Goal: Register for event/course

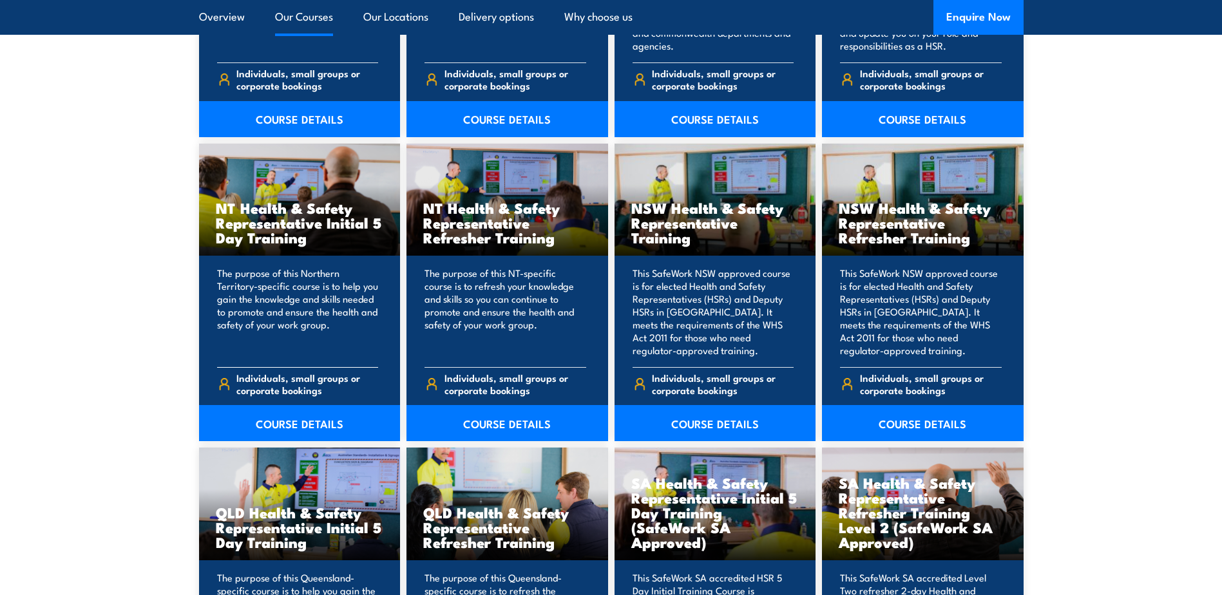
scroll to position [1289, 0]
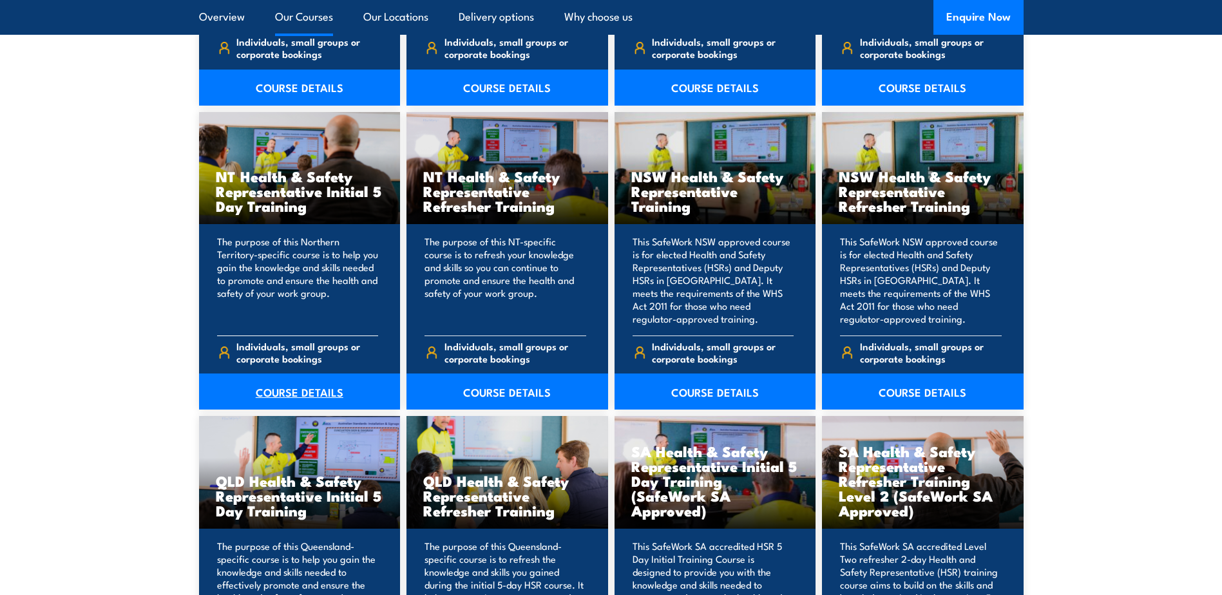
click at [283, 389] on link "COURSE DETAILS" at bounding box center [300, 392] width 202 height 36
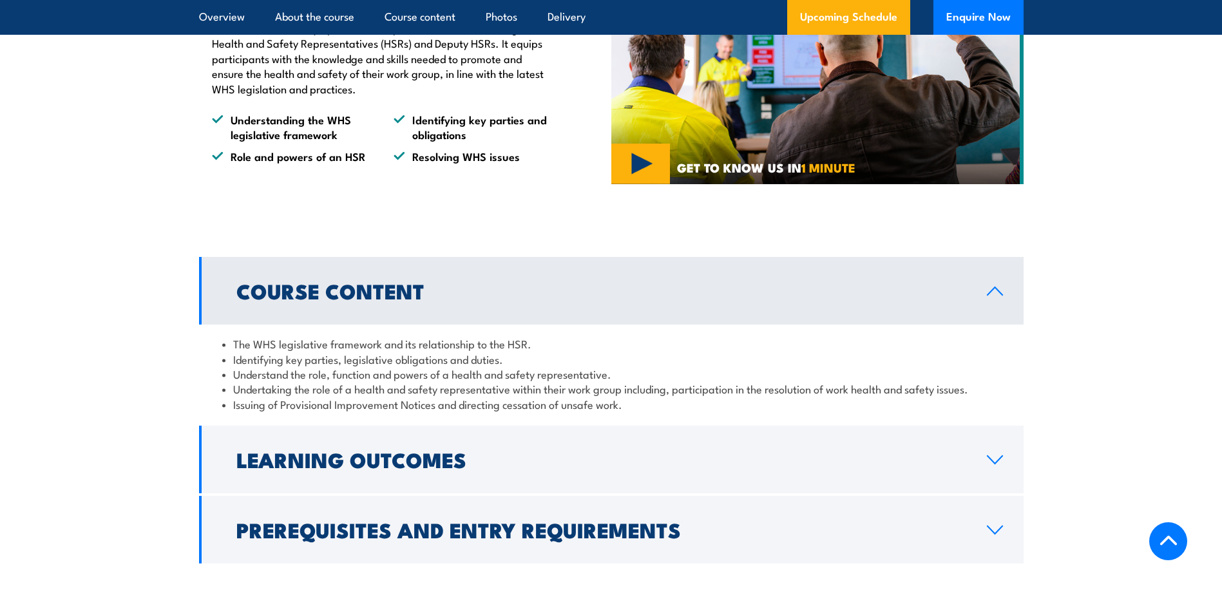
scroll to position [967, 0]
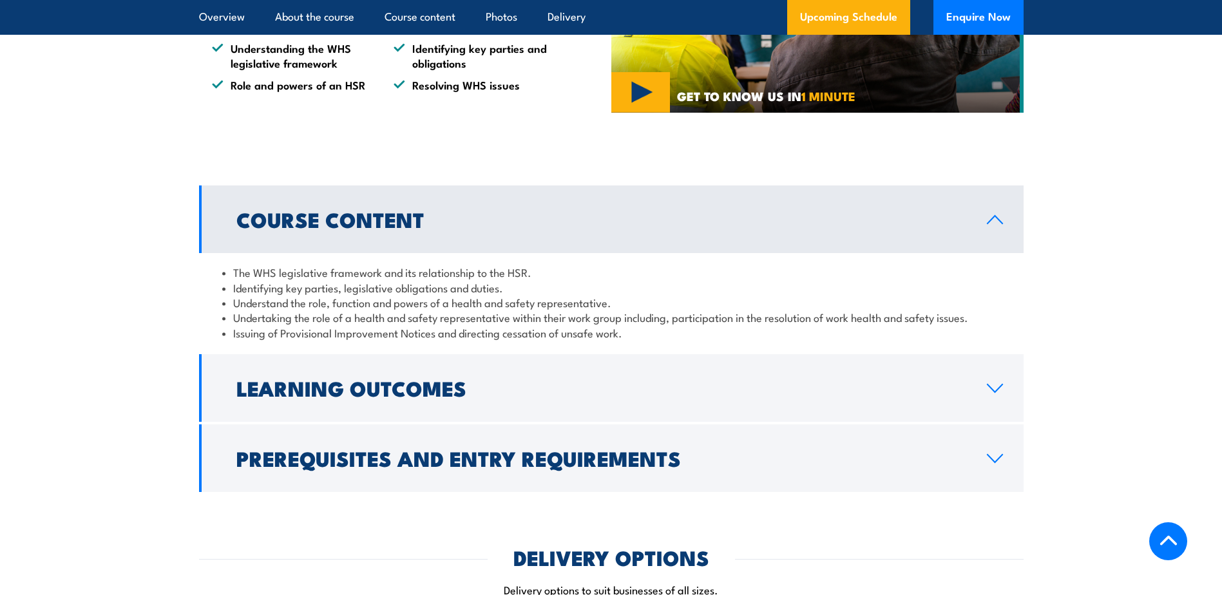
click at [967, 383] on link "Learning Outcomes" at bounding box center [611, 388] width 825 height 68
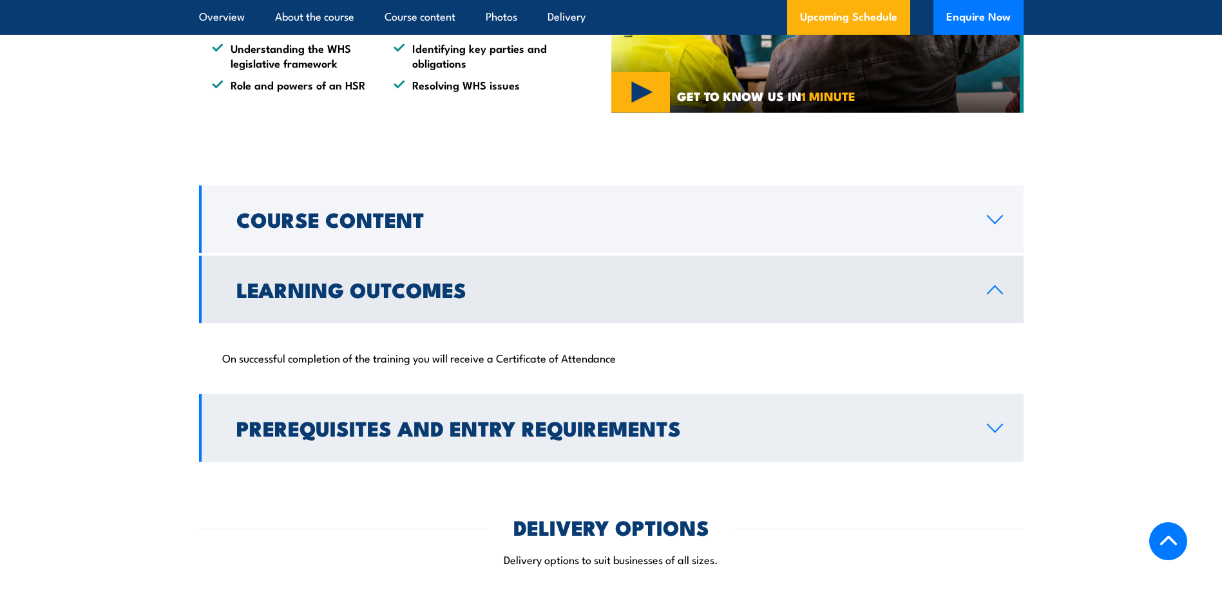
click at [575, 432] on h2 "Prerequisites and Entry Requirements" at bounding box center [601, 428] width 730 height 18
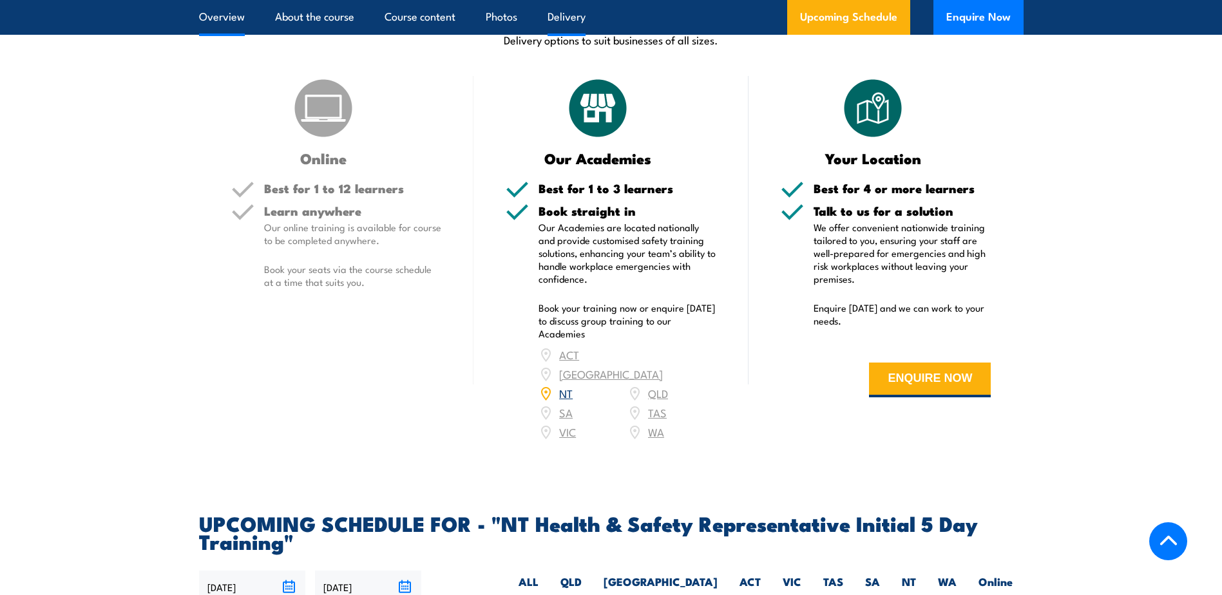
scroll to position [1537, 0]
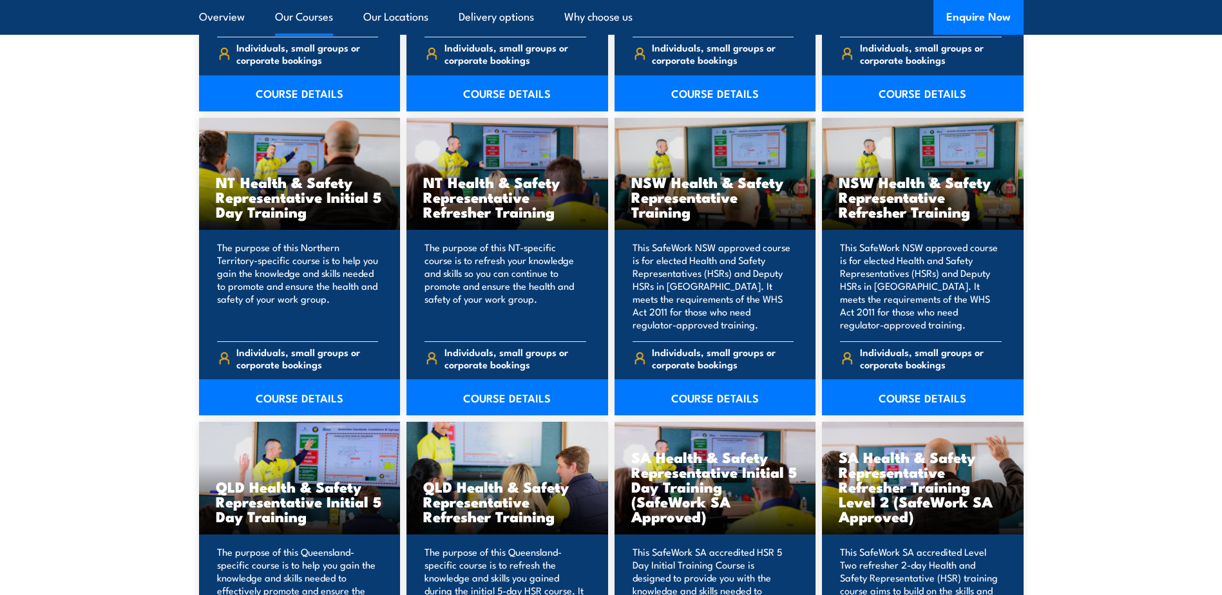
scroll to position [1289, 0]
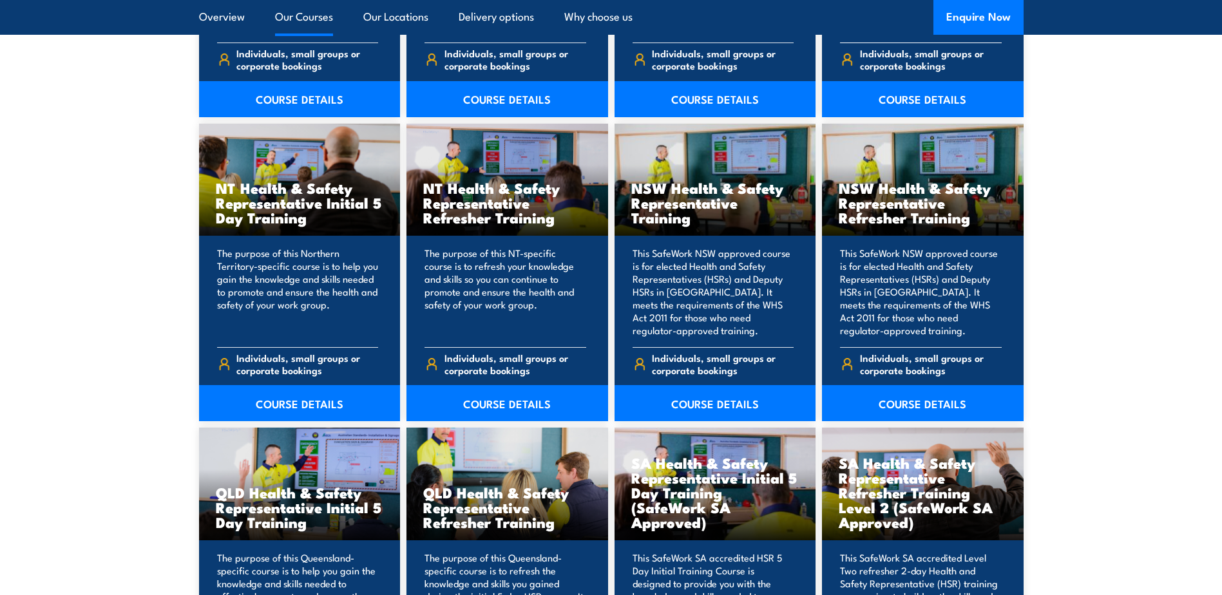
scroll to position [1289, 0]
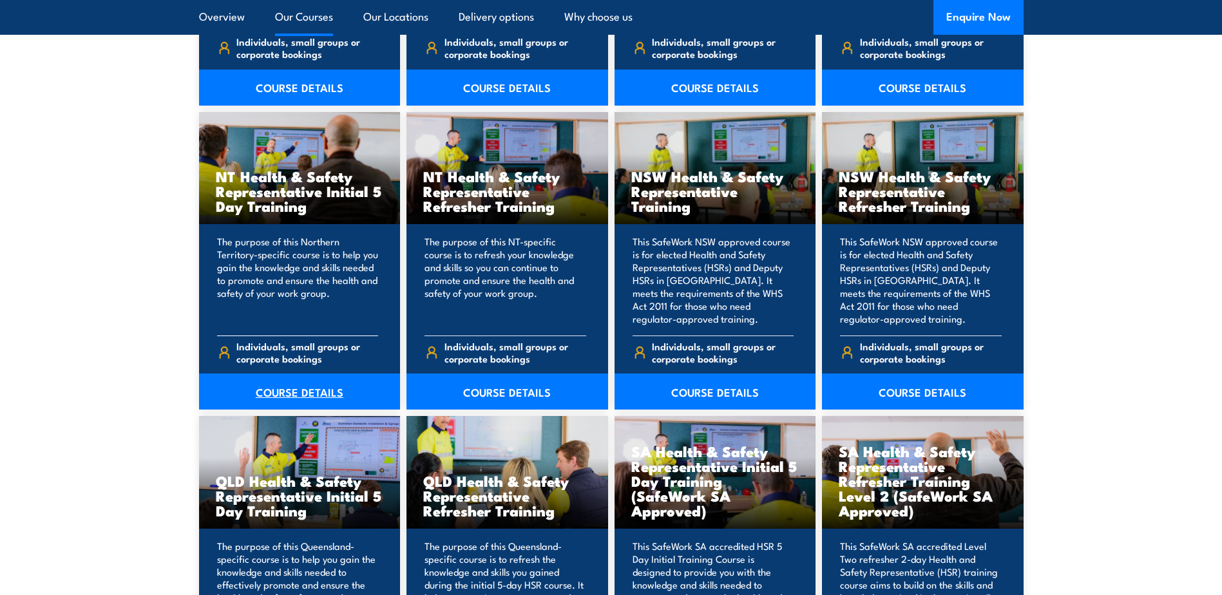
click at [294, 389] on link "COURSE DETAILS" at bounding box center [300, 392] width 202 height 36
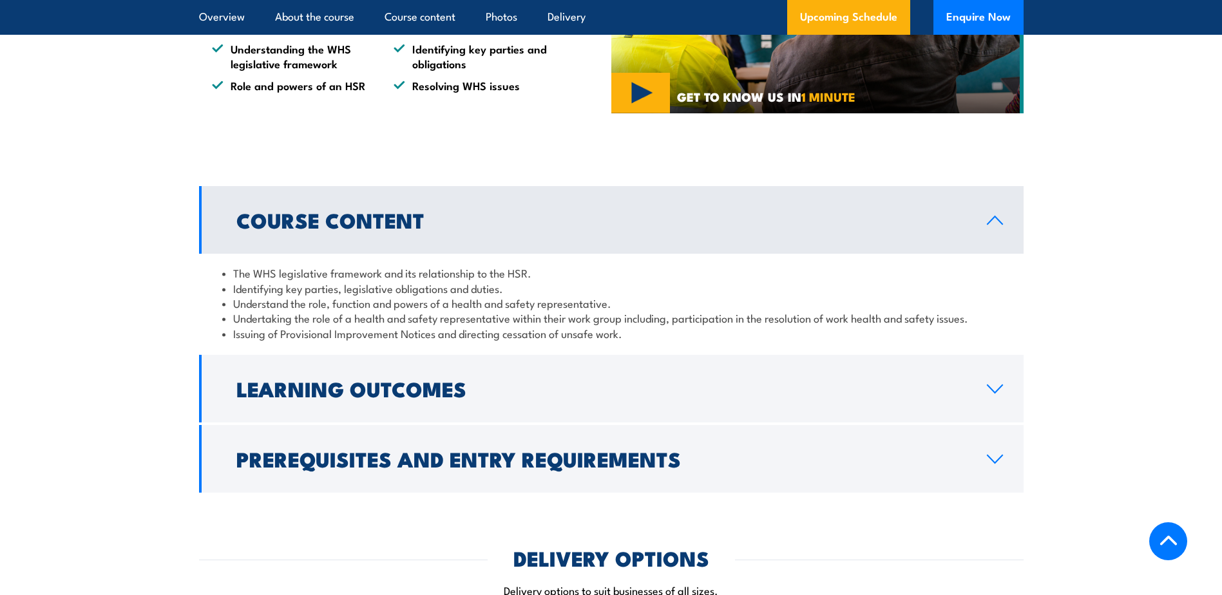
scroll to position [967, 0]
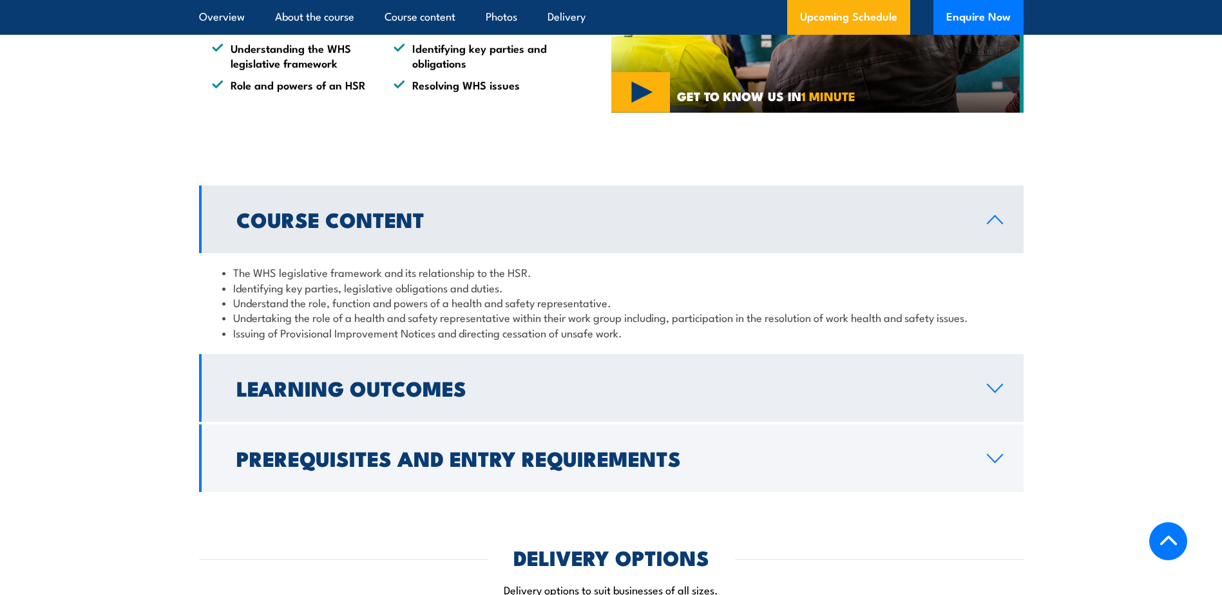
click at [993, 383] on icon at bounding box center [995, 388] width 17 height 10
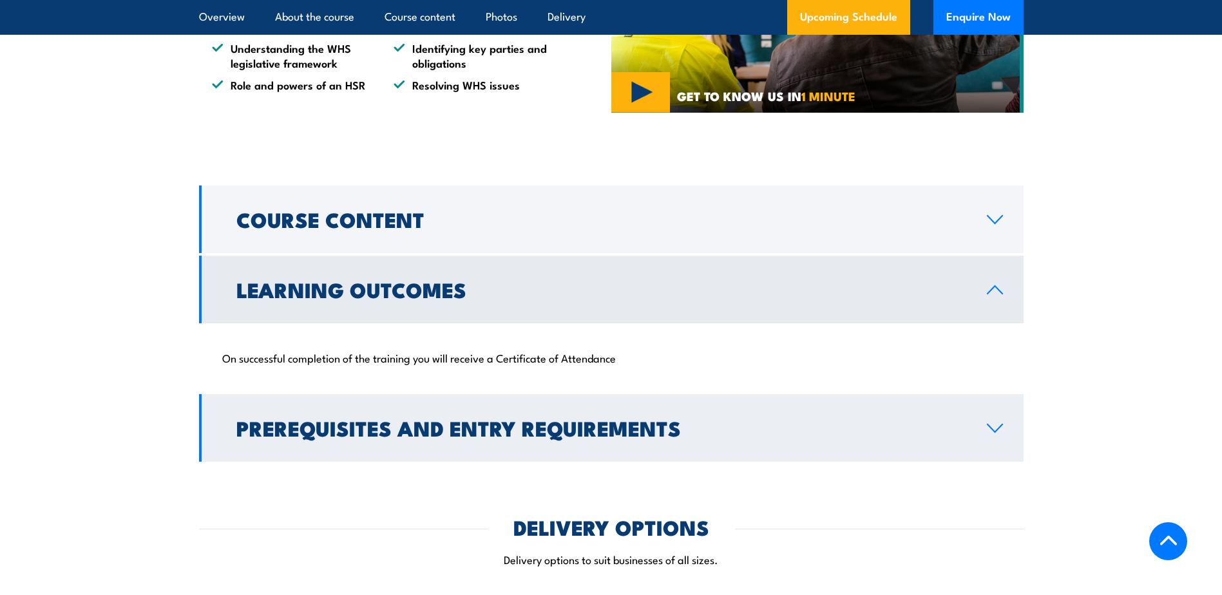
click at [1010, 425] on link "Prerequisites and Entry Requirements" at bounding box center [611, 428] width 825 height 68
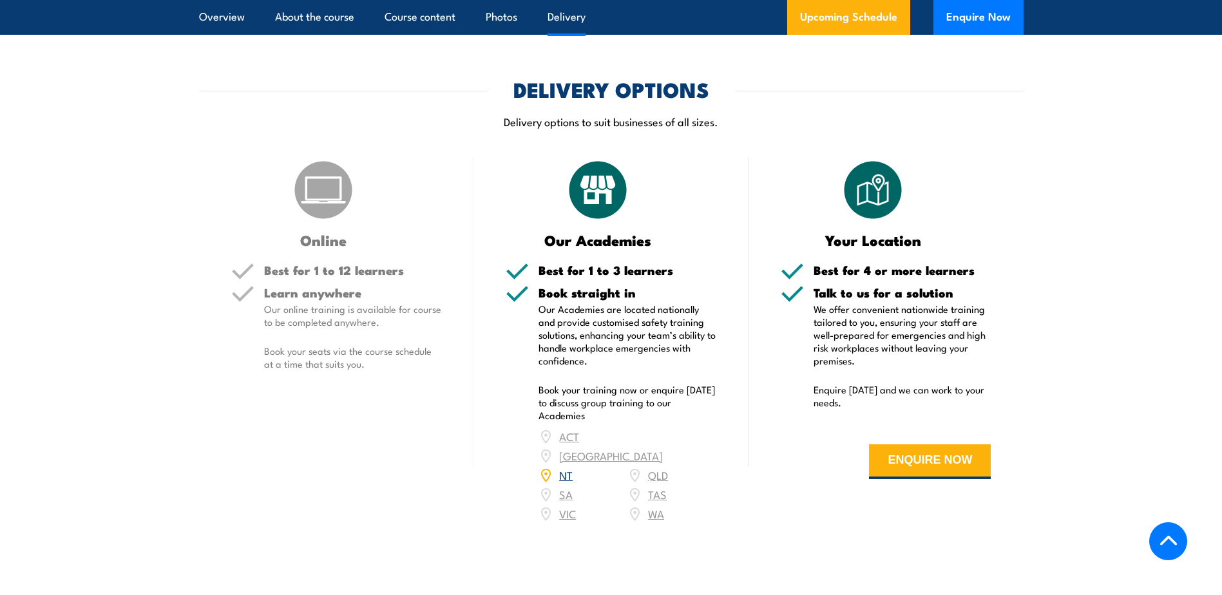
scroll to position [1547, 0]
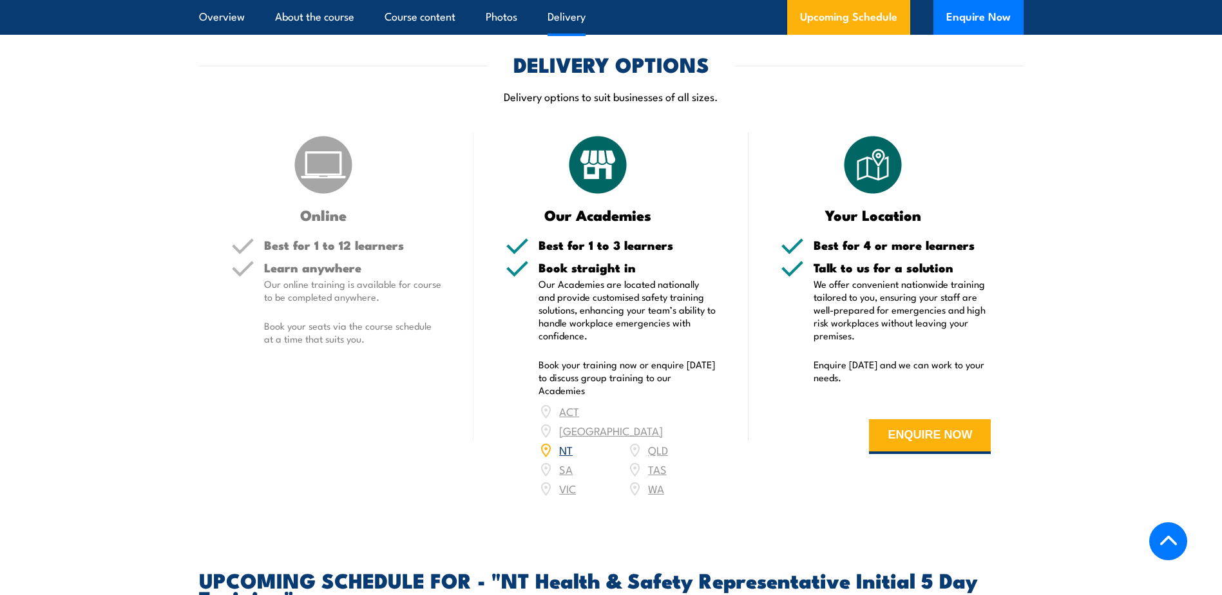
click at [566, 442] on link "NT" at bounding box center [566, 449] width 14 height 15
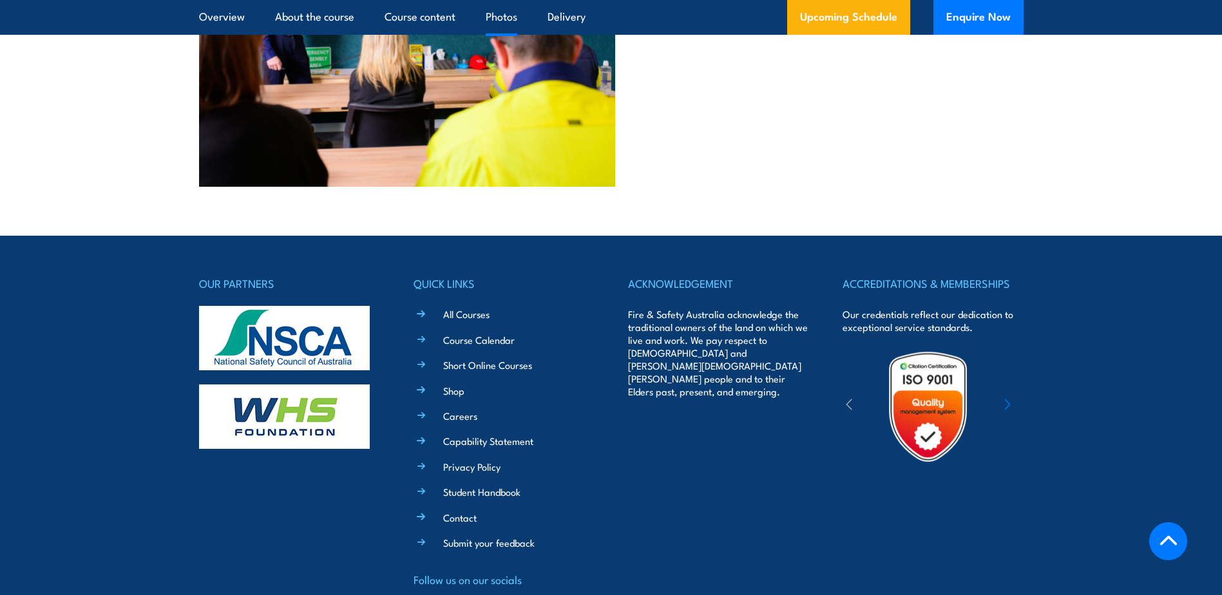
scroll to position [3107, 0]
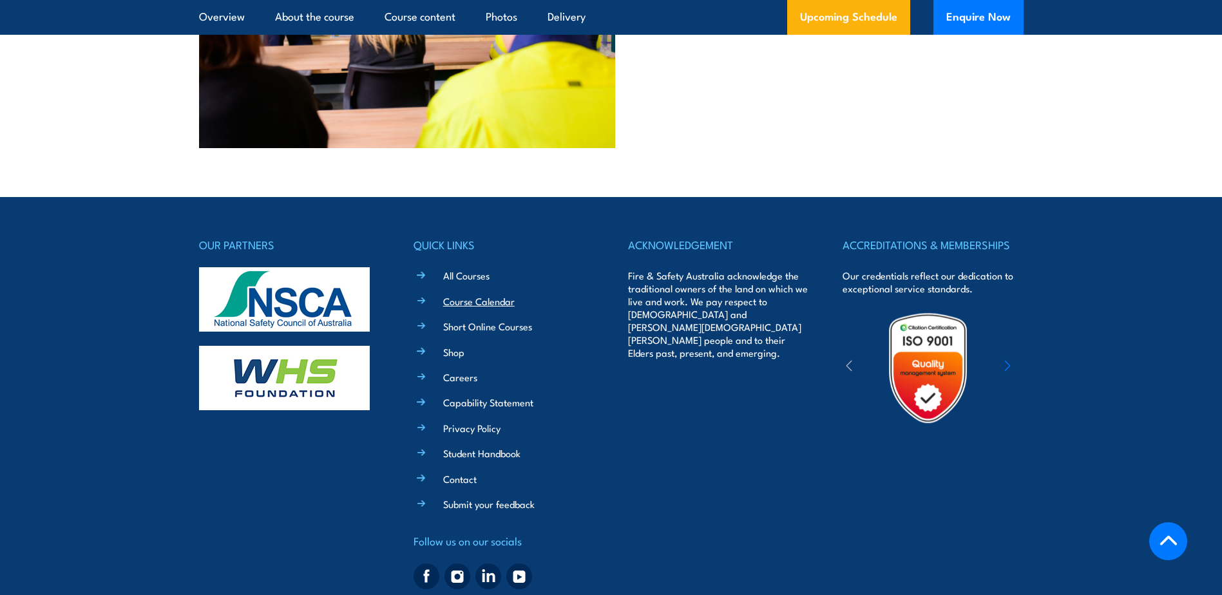
click at [481, 294] on link "Course Calendar" at bounding box center [479, 301] width 72 height 14
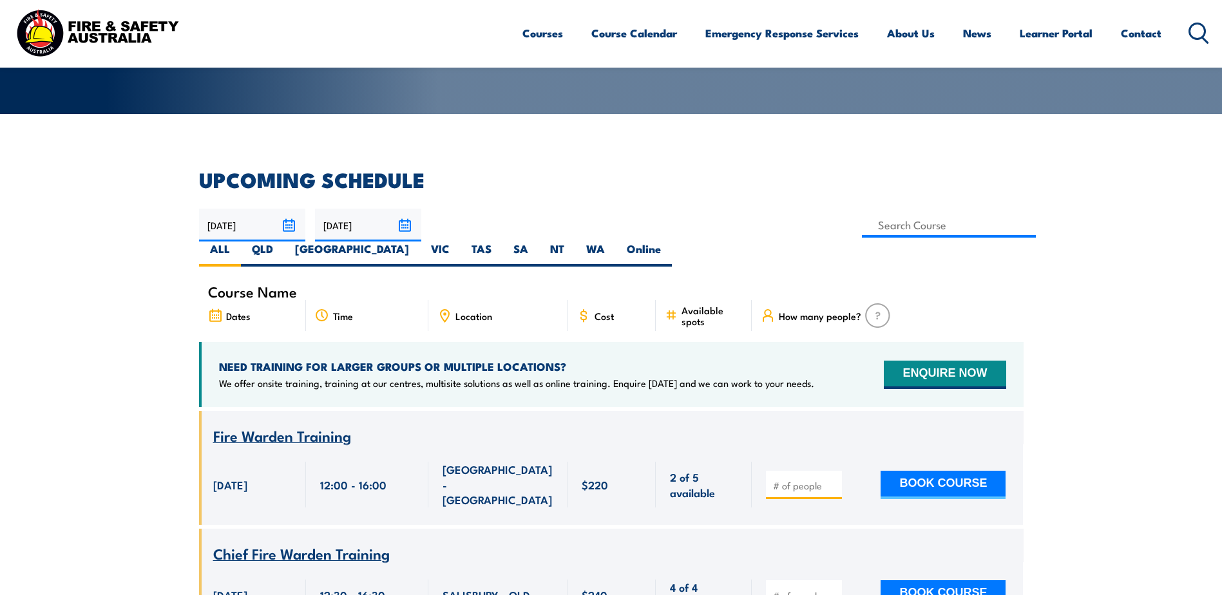
scroll to position [258, 0]
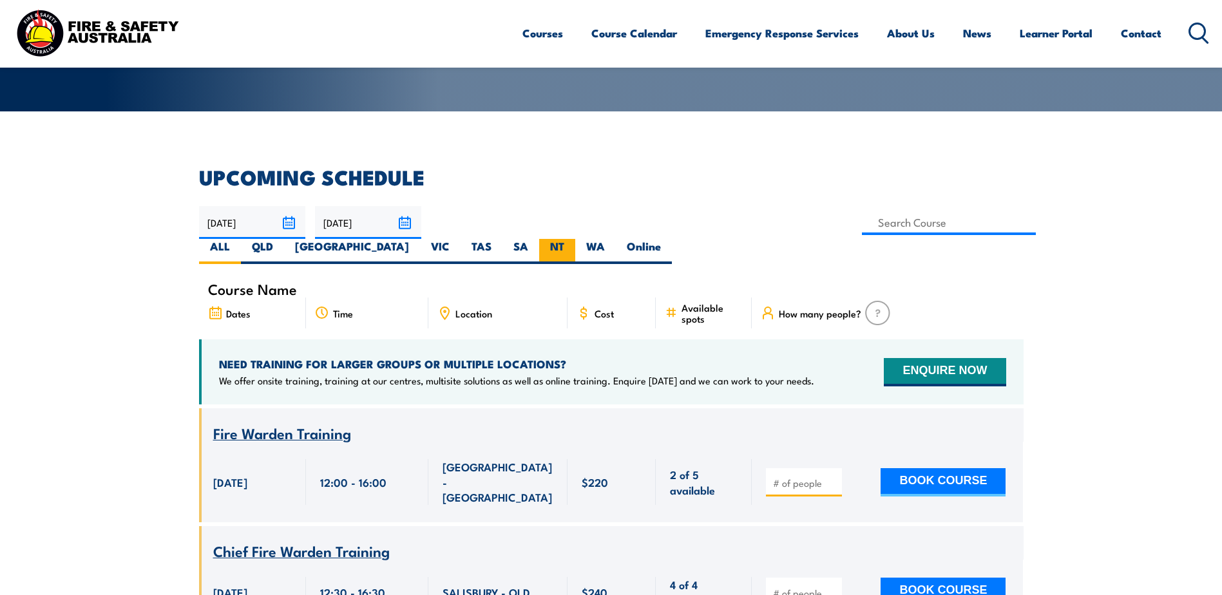
click at [575, 239] on label "NT" at bounding box center [557, 251] width 36 height 25
click at [573, 239] on input "NT" at bounding box center [568, 243] width 8 height 8
radio input "true"
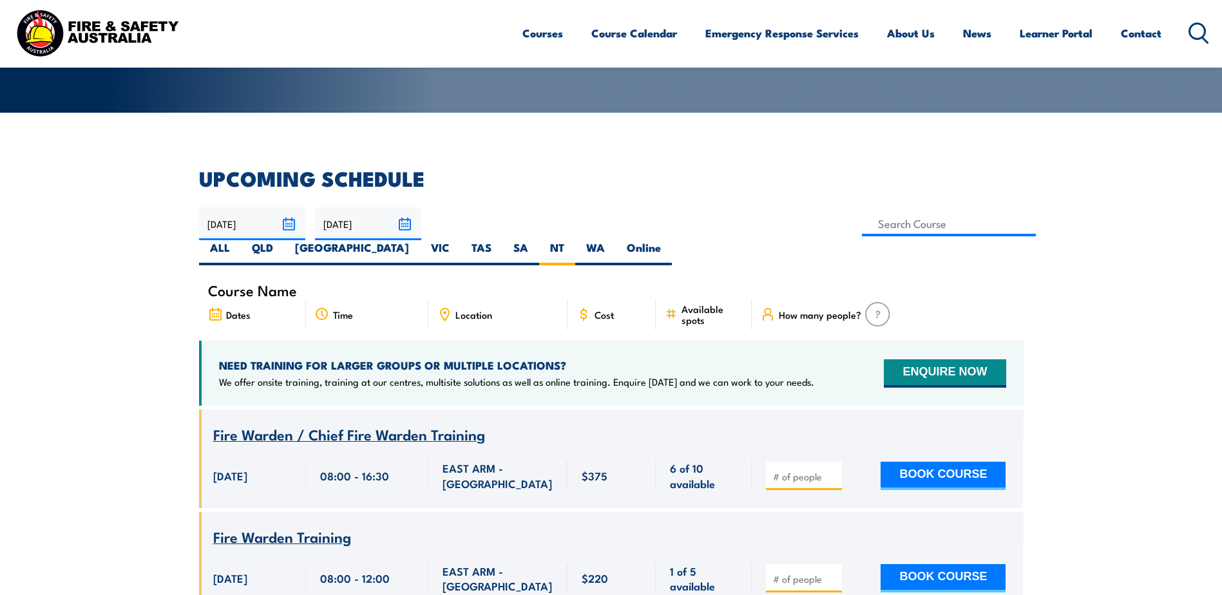
scroll to position [258, 0]
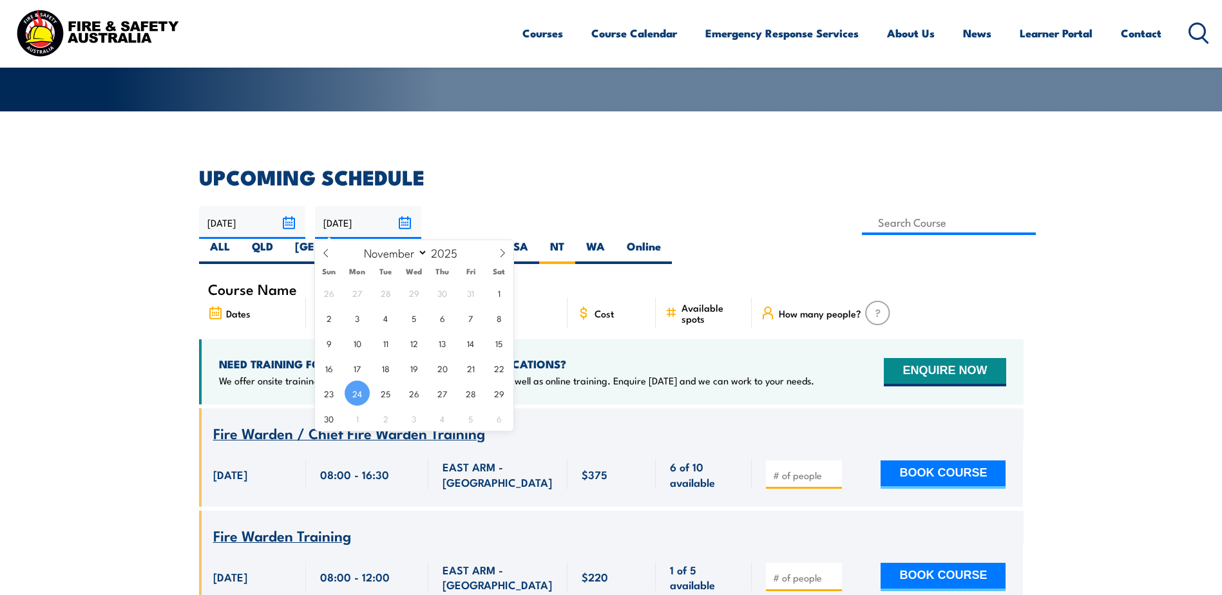
click at [407, 222] on input "24/11/2025" at bounding box center [368, 222] width 106 height 33
click at [500, 249] on icon at bounding box center [502, 253] width 9 height 9
select select "11"
click at [500, 249] on icon at bounding box center [502, 253] width 9 height 9
type input "2026"
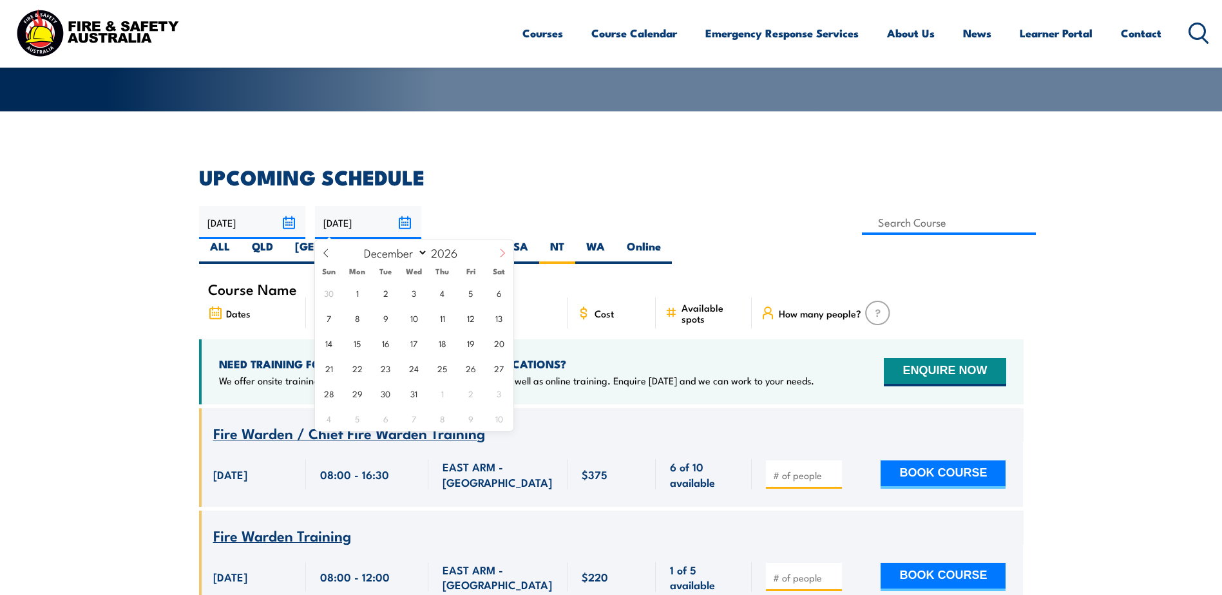
select select "0"
click at [495, 391] on span "31" at bounding box center [499, 393] width 25 height 25
type input "31/01/2026"
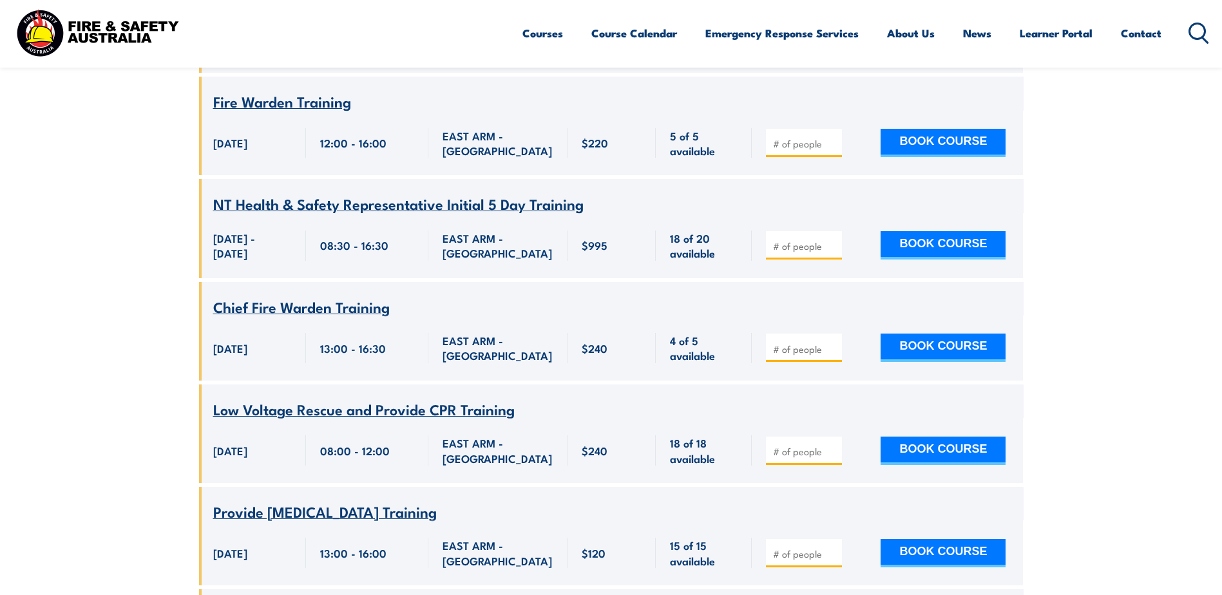
scroll to position [4356, 0]
